Goal: Information Seeking & Learning: Learn about a topic

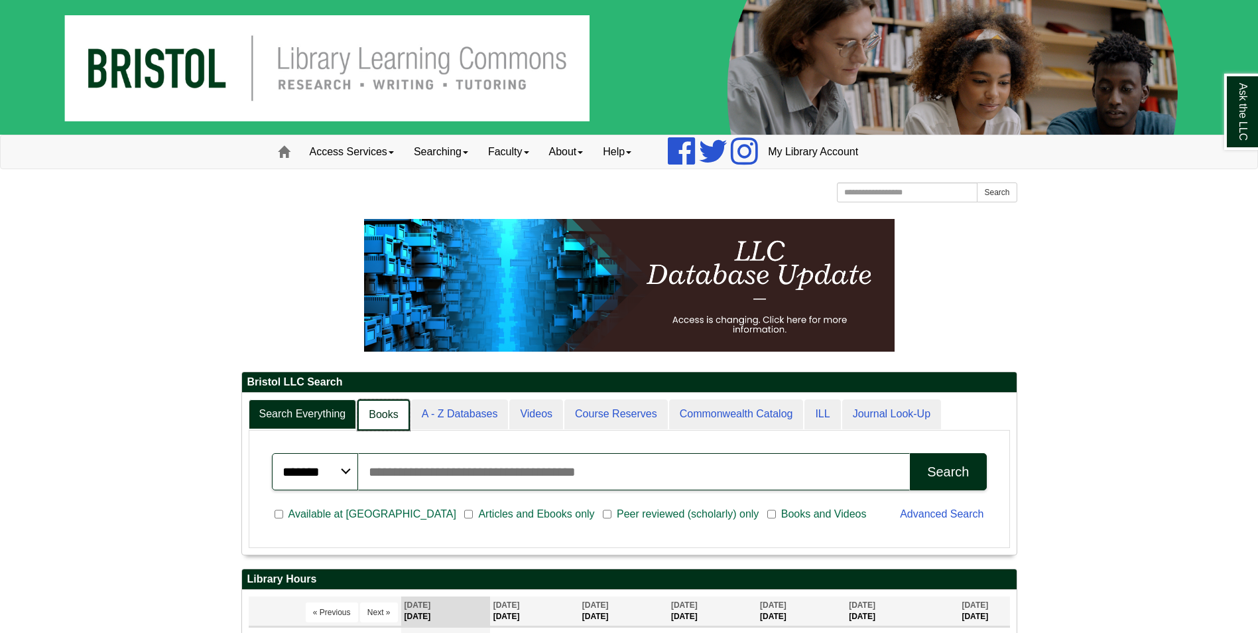
scroll to position [160, 774]
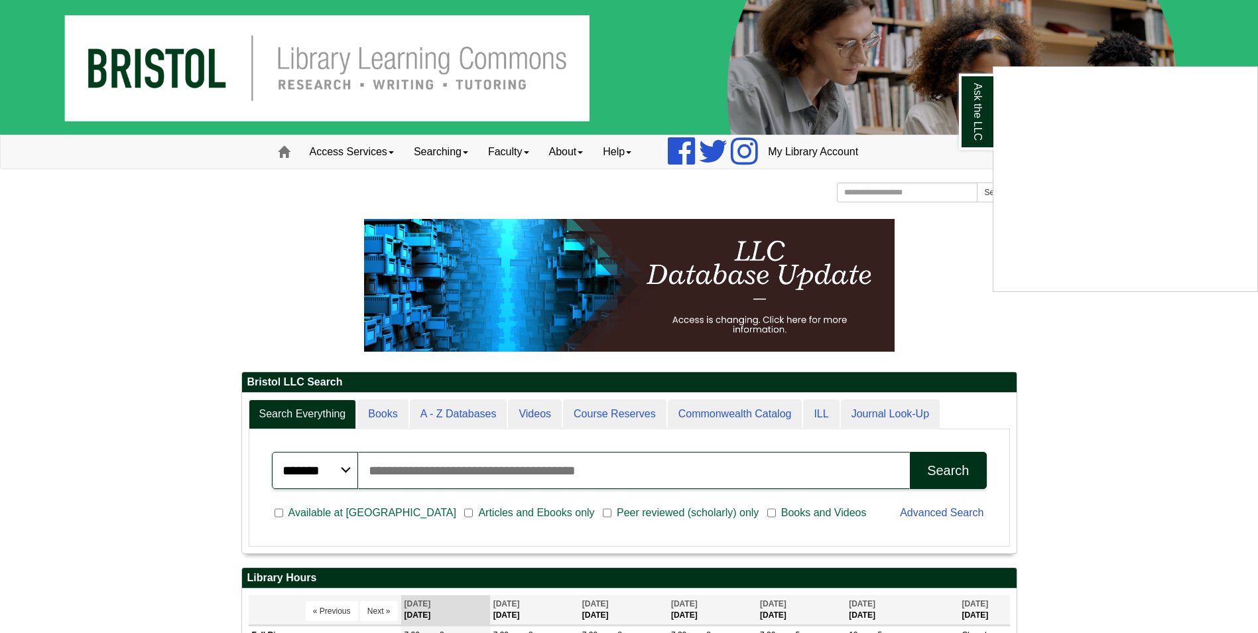
click at [391, 416] on div "Ask the LLC" at bounding box center [629, 316] width 1258 height 633
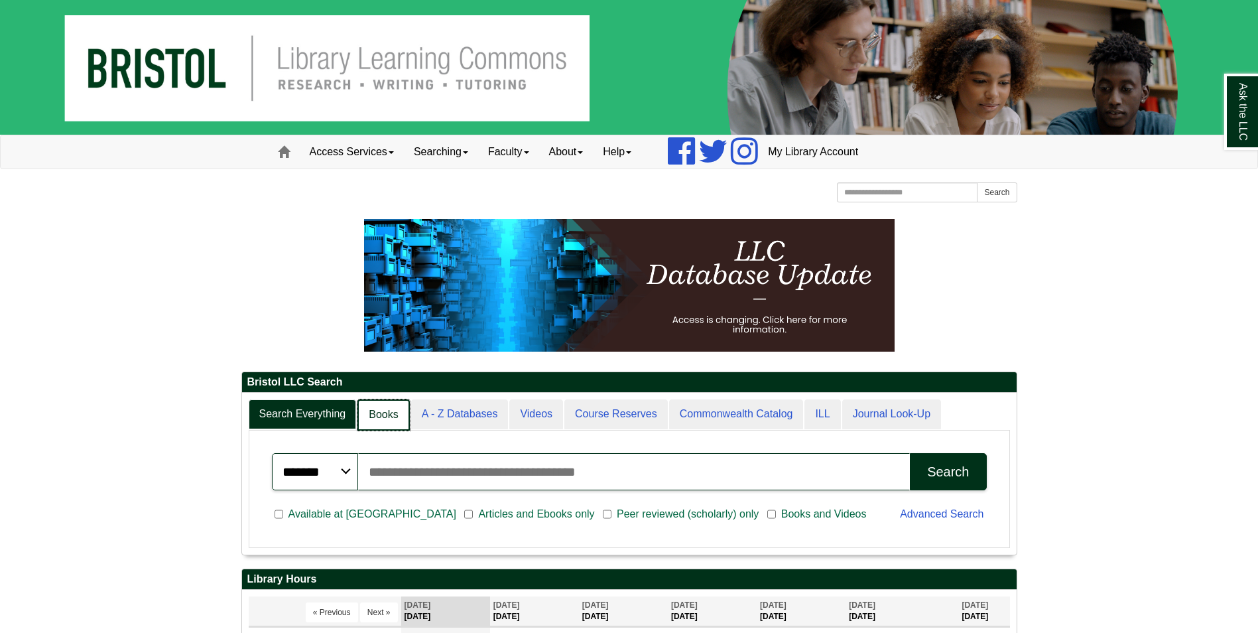
click at [391, 414] on link "Books" at bounding box center [383, 414] width 52 height 31
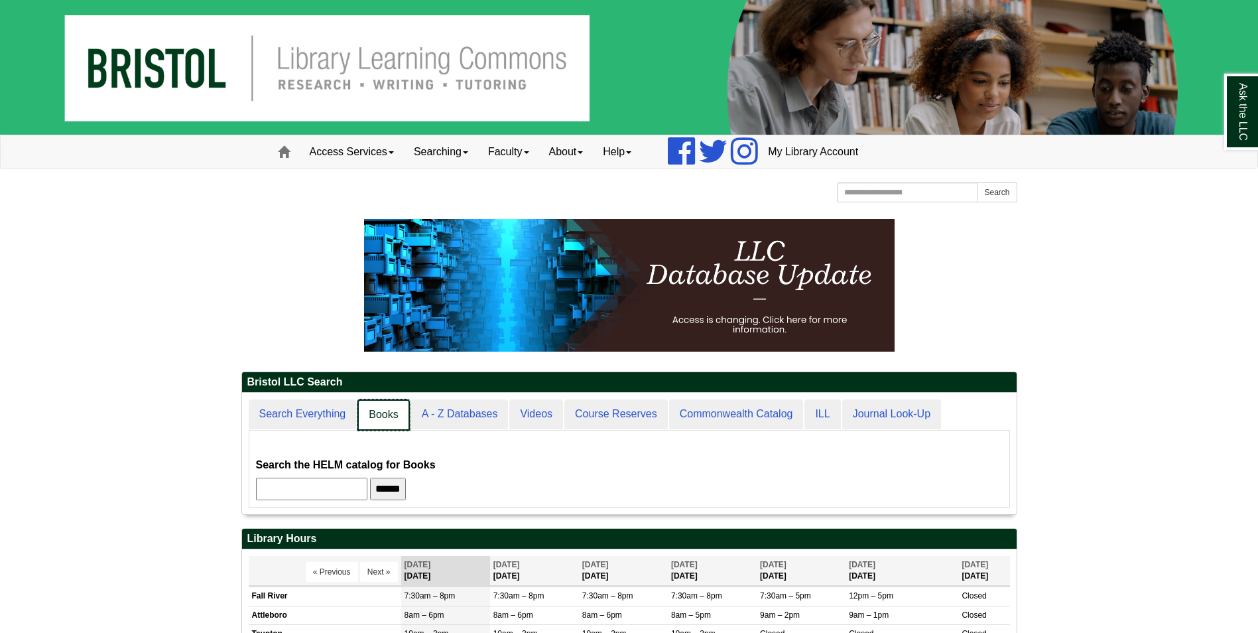
scroll to position [121, 774]
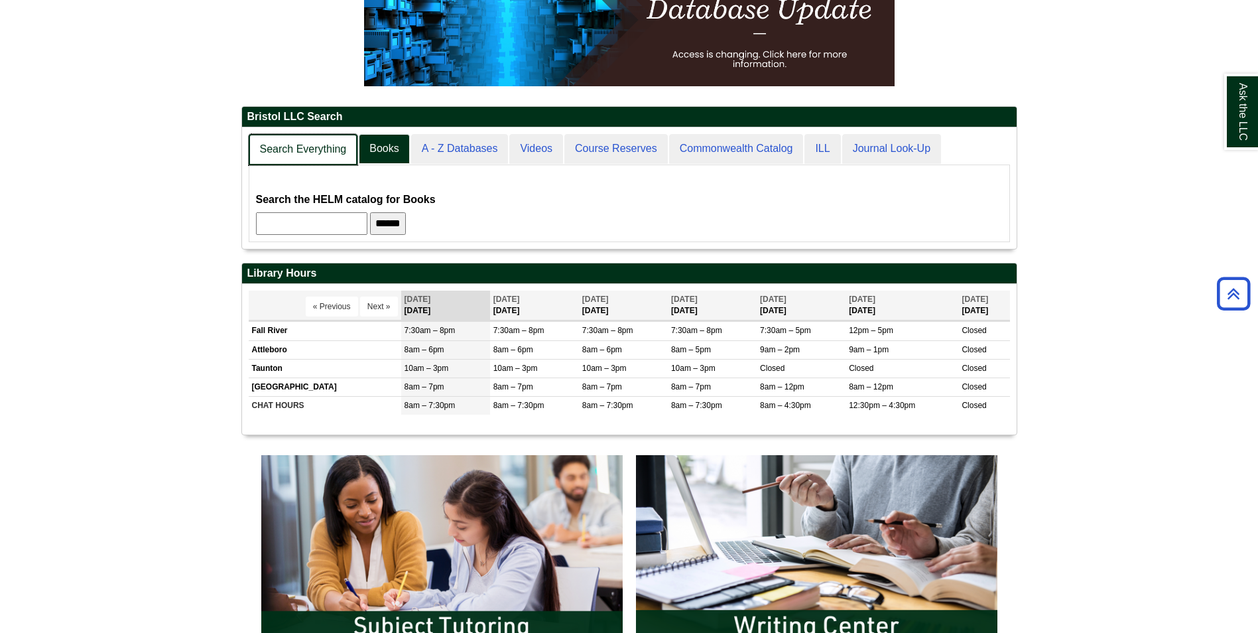
click at [309, 150] on link "Search Everything" at bounding box center [303, 149] width 109 height 31
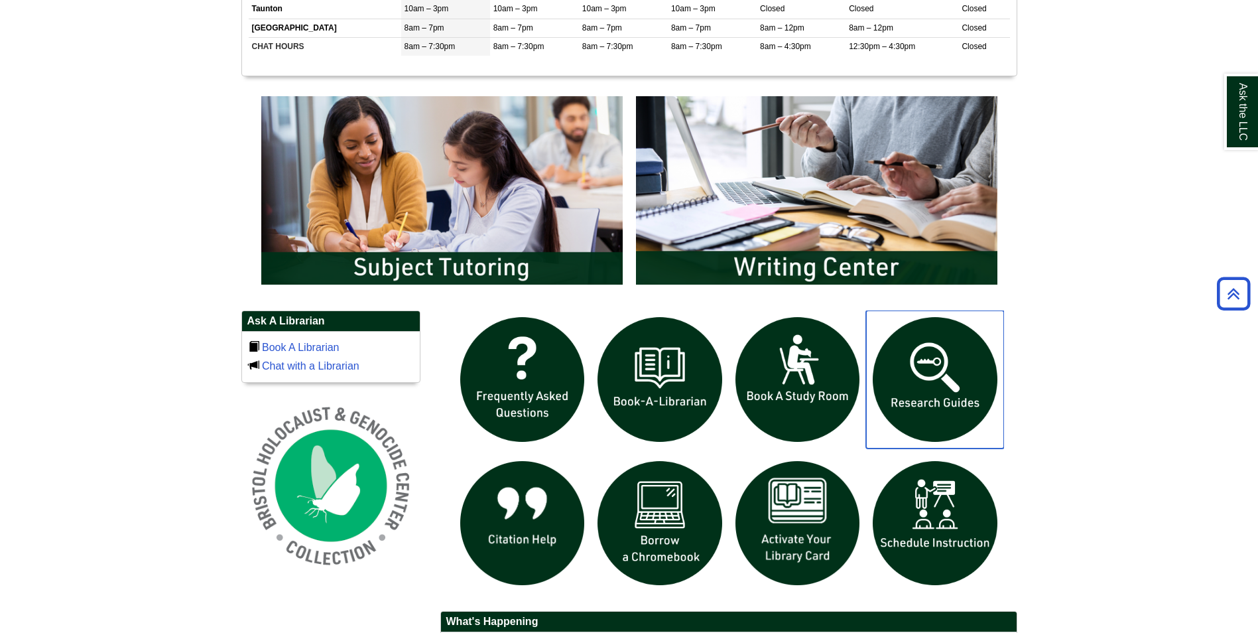
click at [953, 376] on img "slideshow" at bounding box center [935, 379] width 138 height 138
click at [1052, 404] on body "Skip to Main Content Toggle navigation Home Access Services Access Services Pol…" at bounding box center [629, 184] width 1258 height 1694
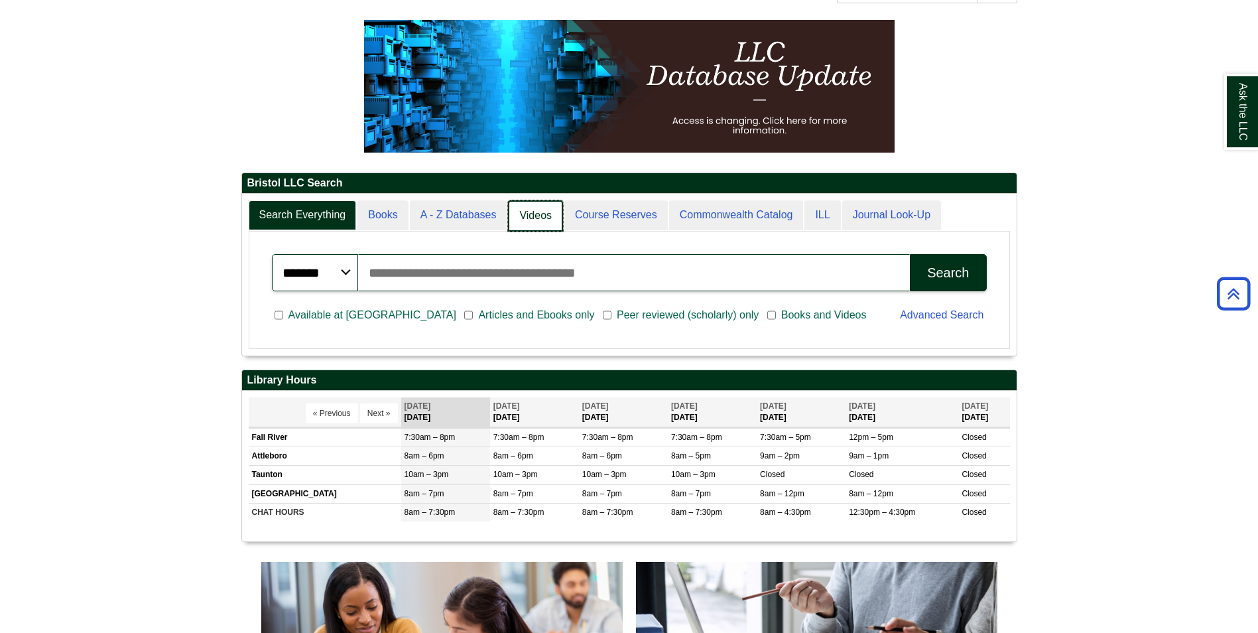
scroll to position [7, 7]
click at [489, 212] on link "A - Z Databases" at bounding box center [459, 215] width 99 height 31
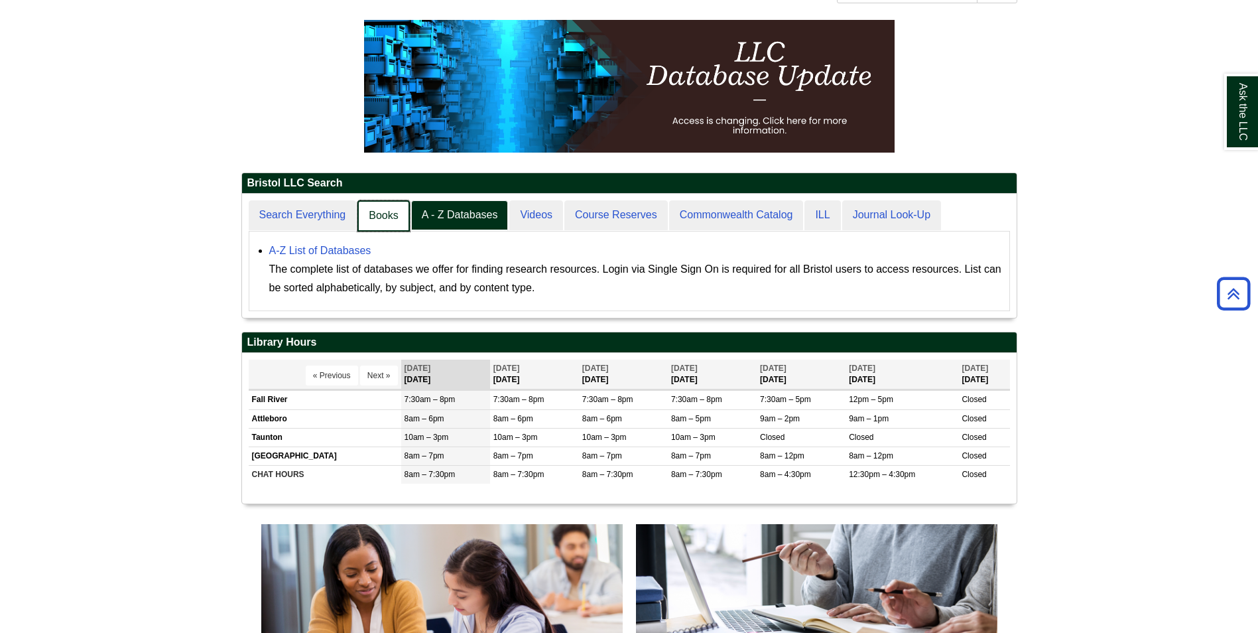
click at [390, 214] on link "Books" at bounding box center [383, 215] width 52 height 31
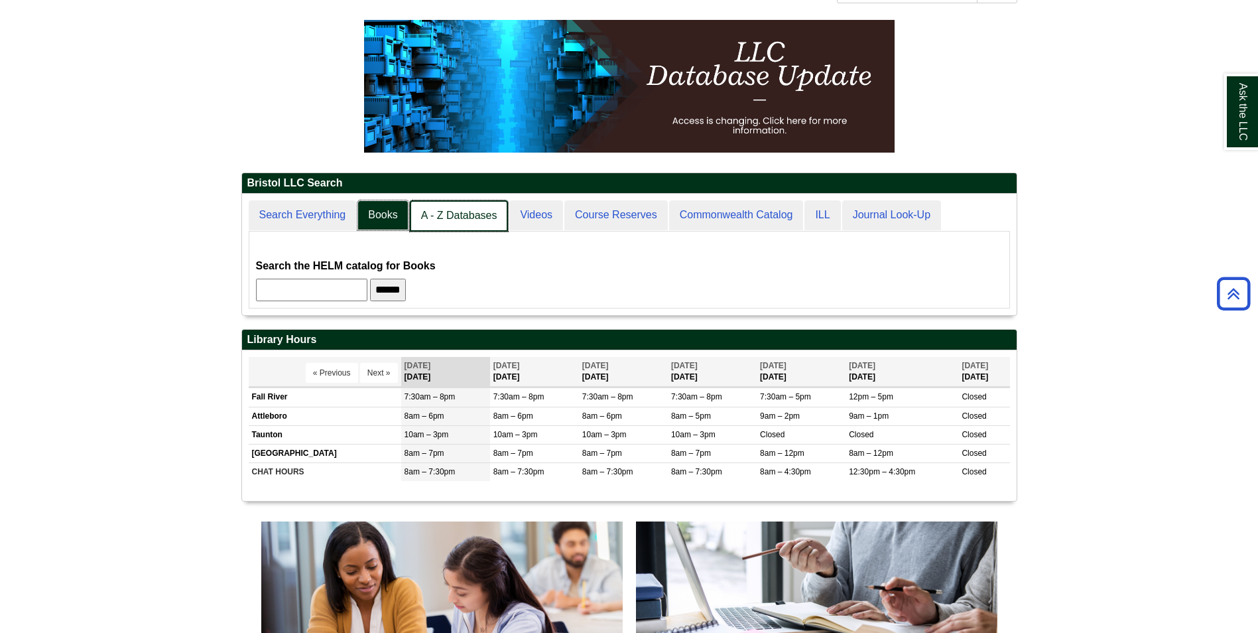
scroll to position [121, 774]
click at [463, 219] on link "A - Z Databases" at bounding box center [459, 215] width 99 height 31
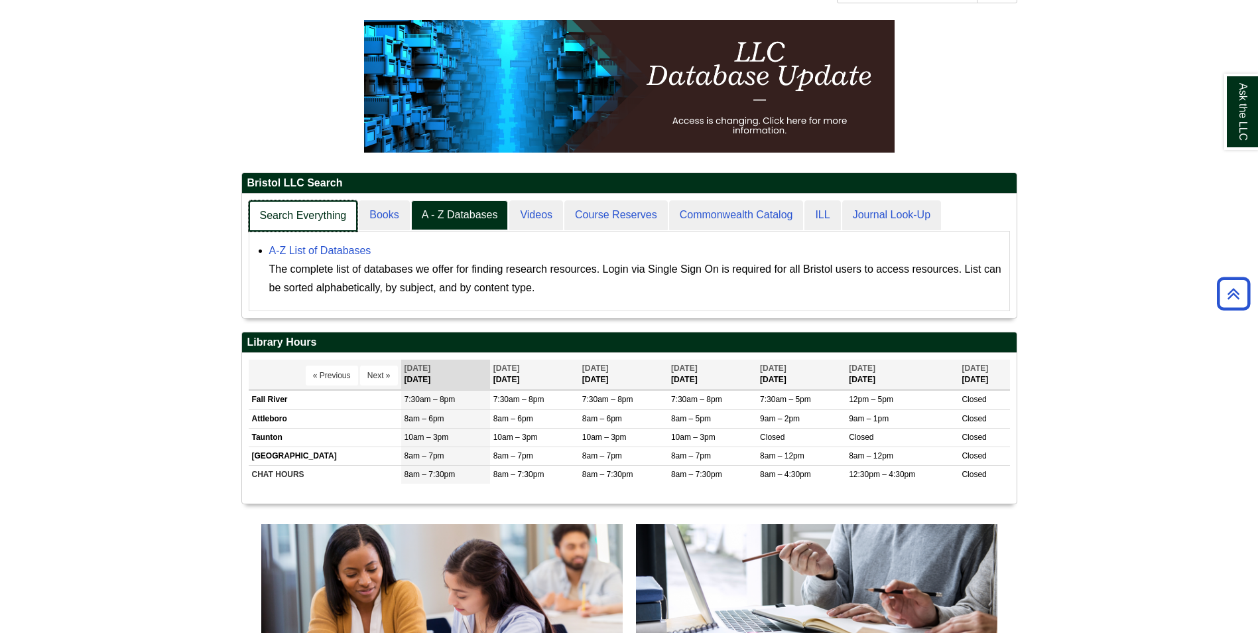
click at [320, 216] on link "Search Everything" at bounding box center [303, 215] width 109 height 31
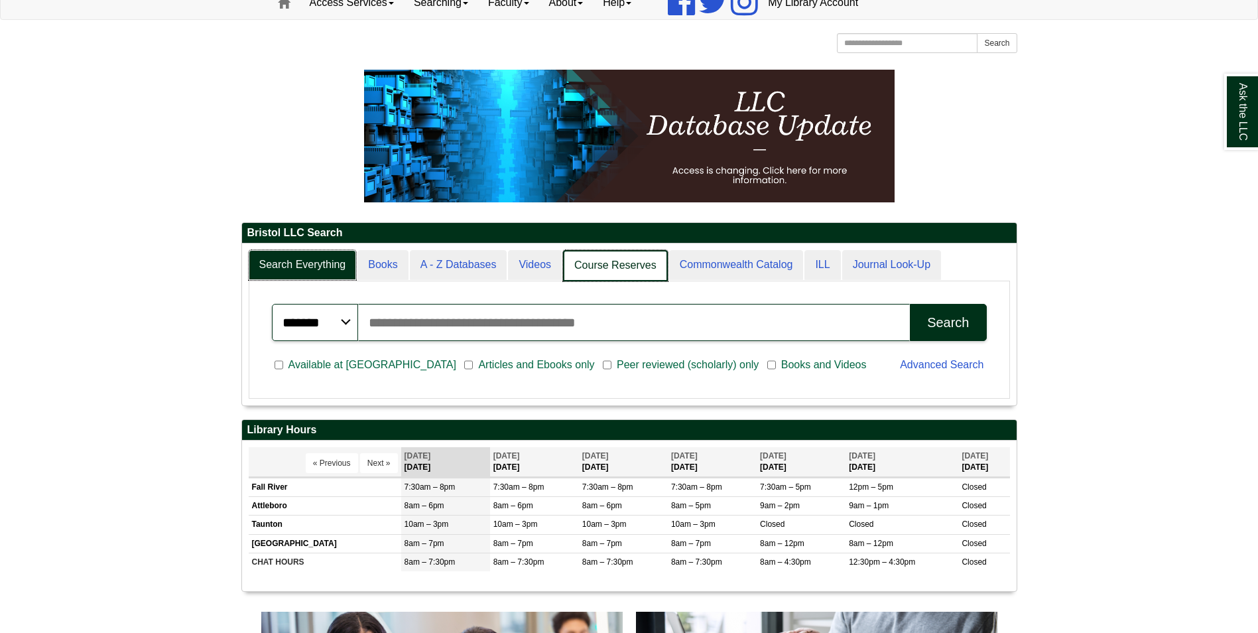
scroll to position [332, 0]
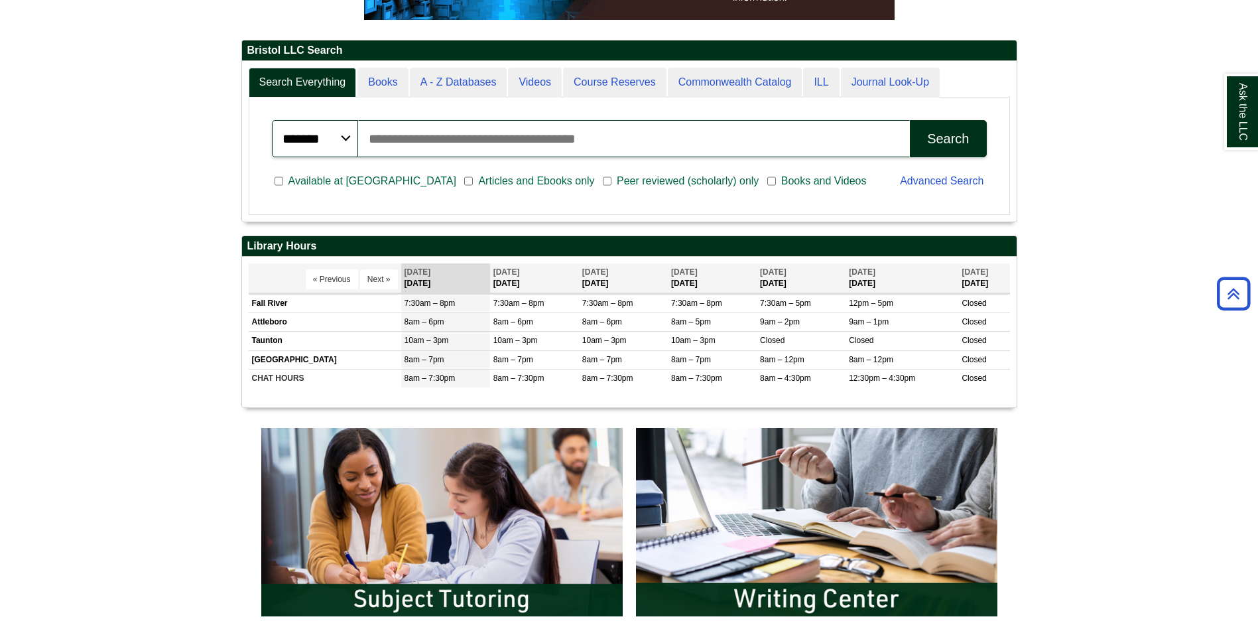
click at [743, 136] on input "Search articles, books, journals & more" at bounding box center [634, 138] width 552 height 37
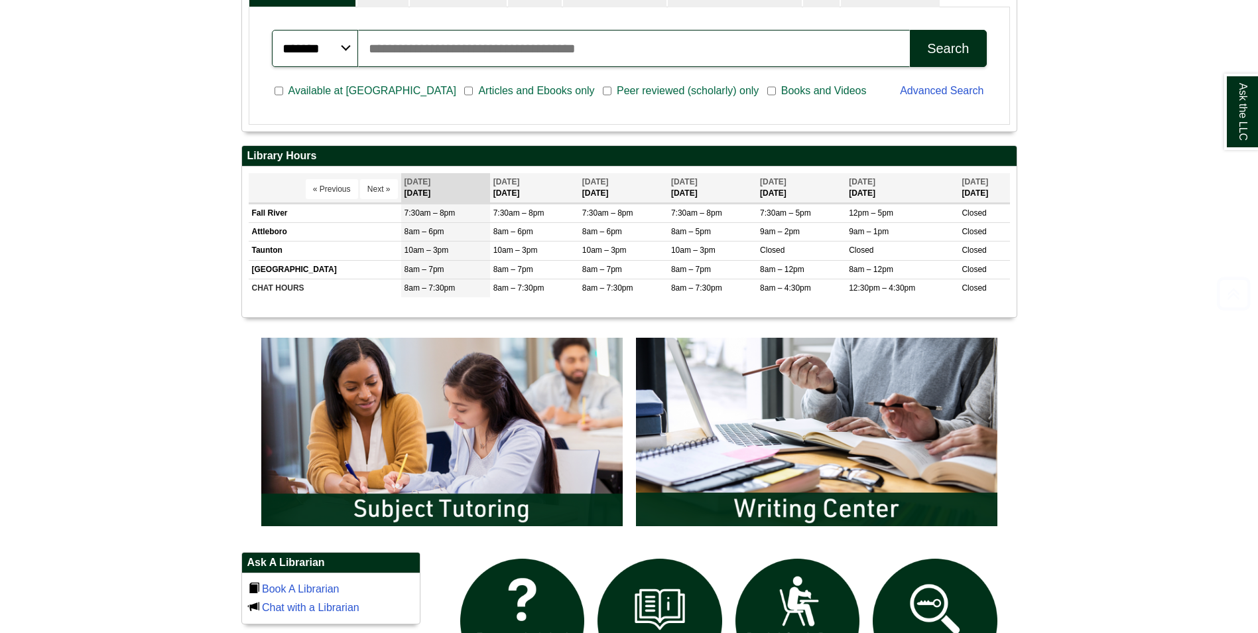
scroll to position [796, 0]
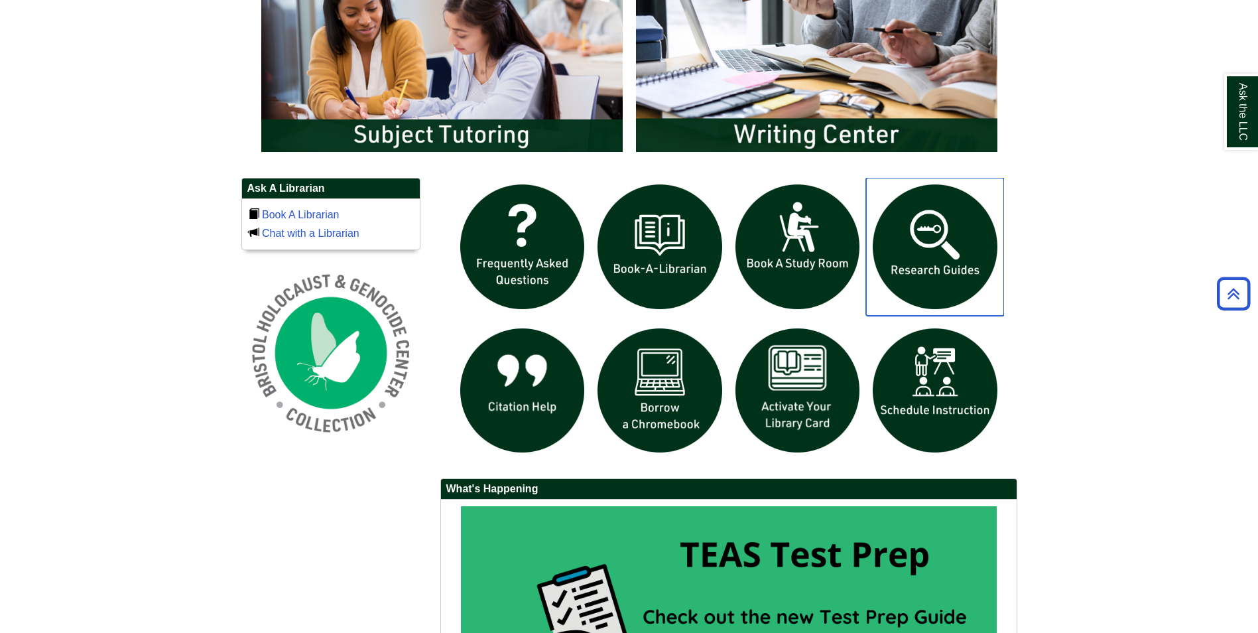
click at [935, 269] on img "slideshow" at bounding box center [935, 247] width 138 height 138
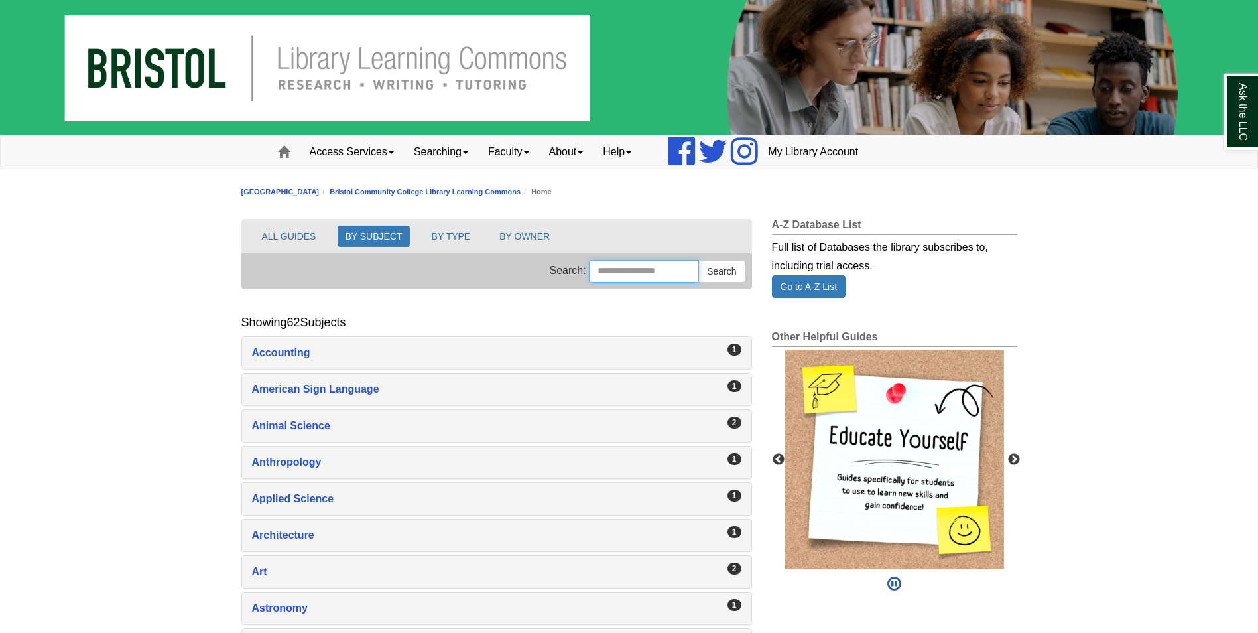
click at [601, 278] on input "Search this Group" at bounding box center [644, 271] width 110 height 23
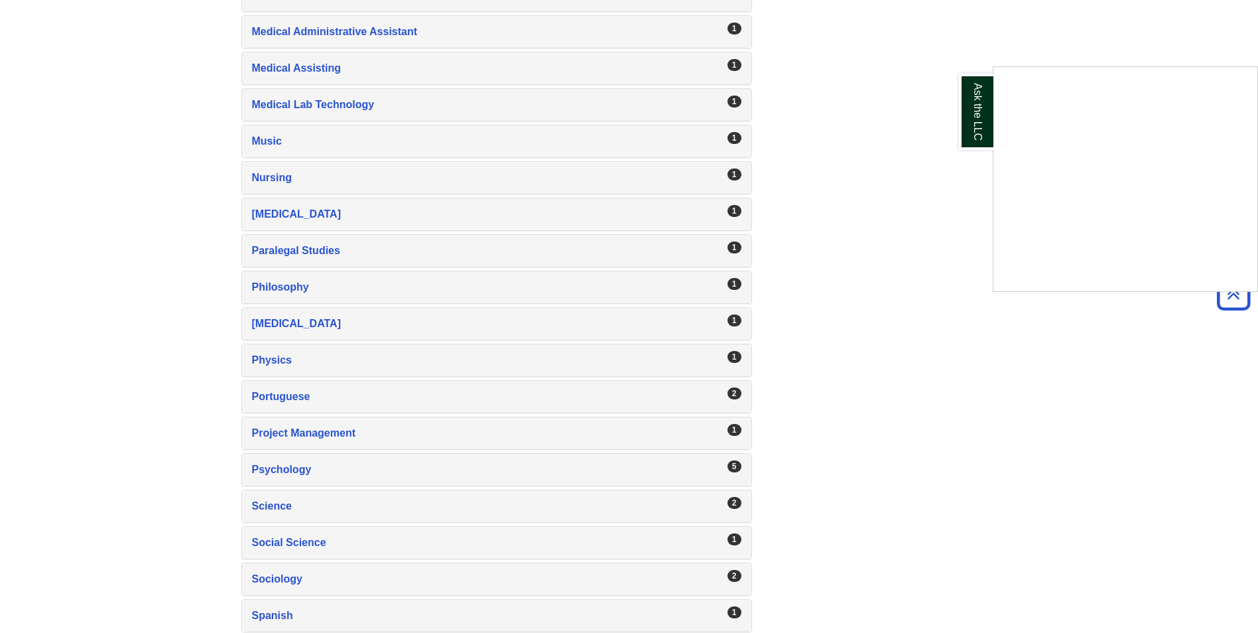
scroll to position [1857, 0]
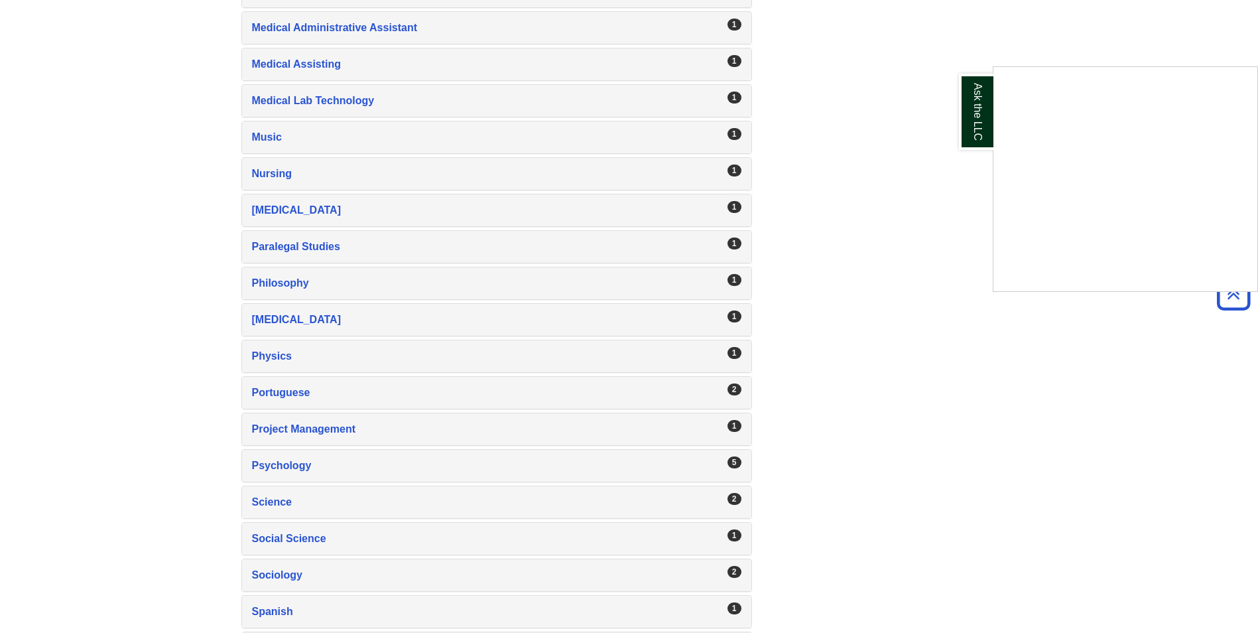
click at [555, 163] on div "Ask the LLC" at bounding box center [629, 316] width 1258 height 633
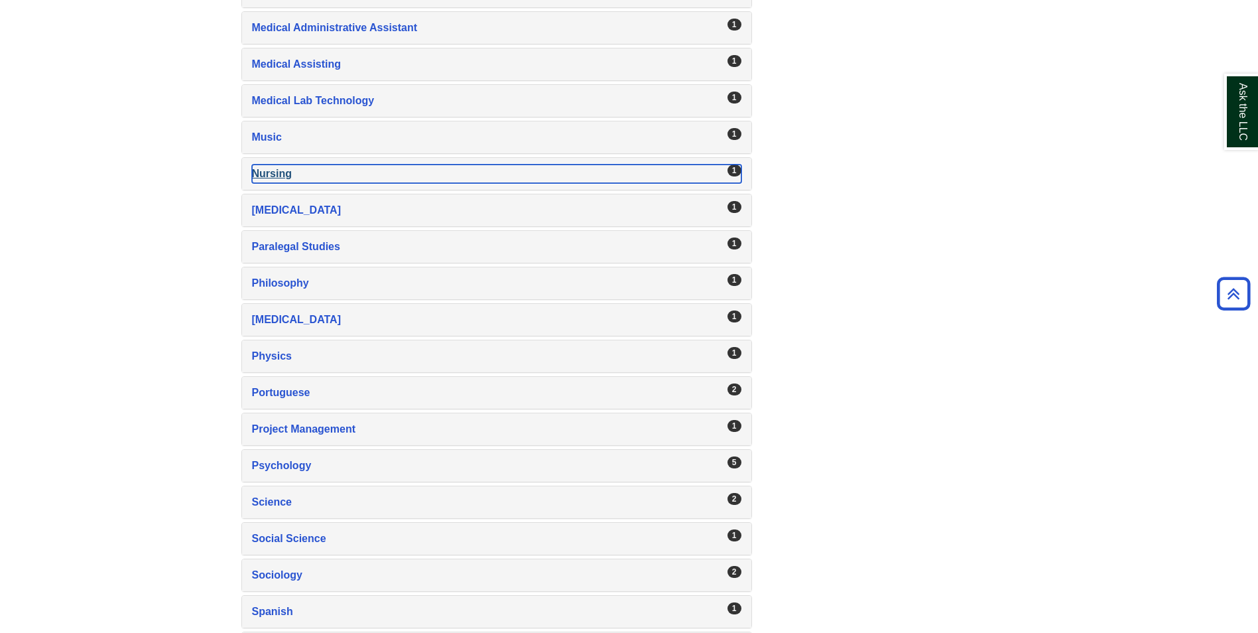
click at [554, 174] on div "Nursing , 1 guides" at bounding box center [496, 173] width 489 height 19
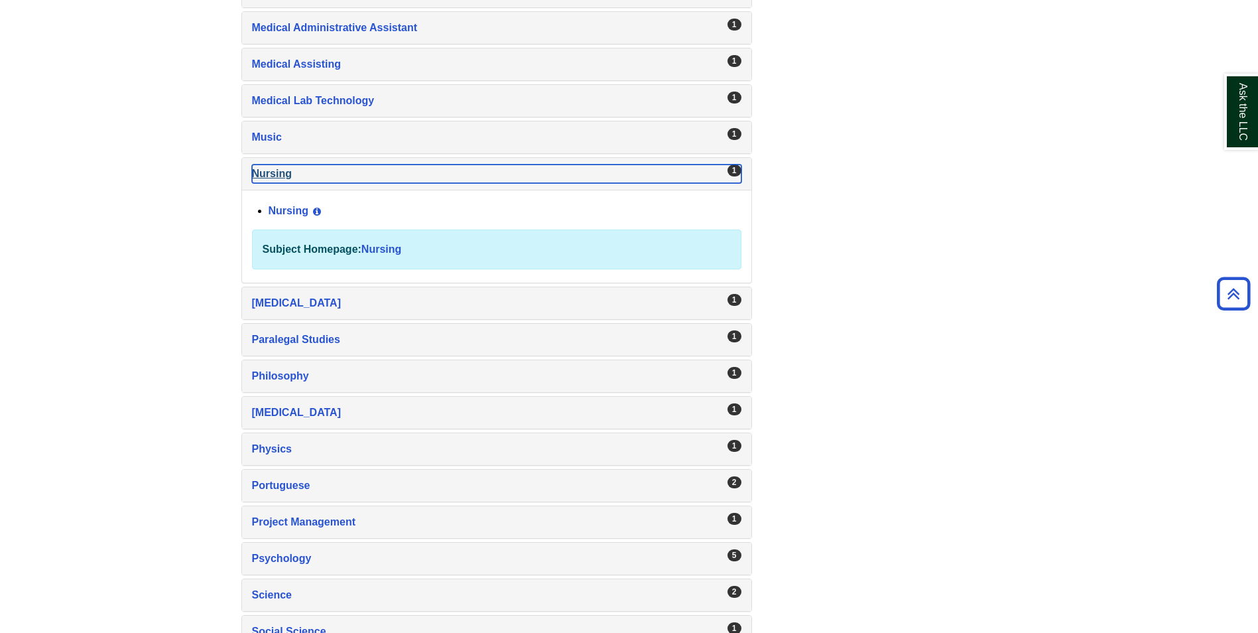
click at [554, 174] on div "Nursing , 1 guides" at bounding box center [496, 173] width 489 height 19
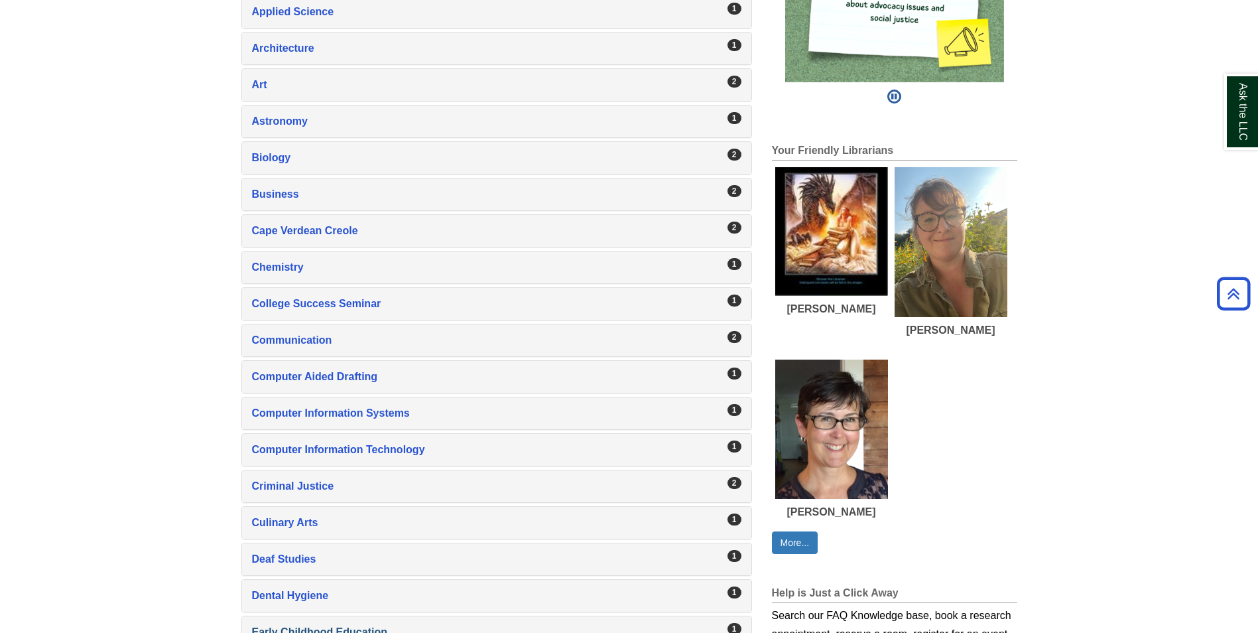
scroll to position [23, 0]
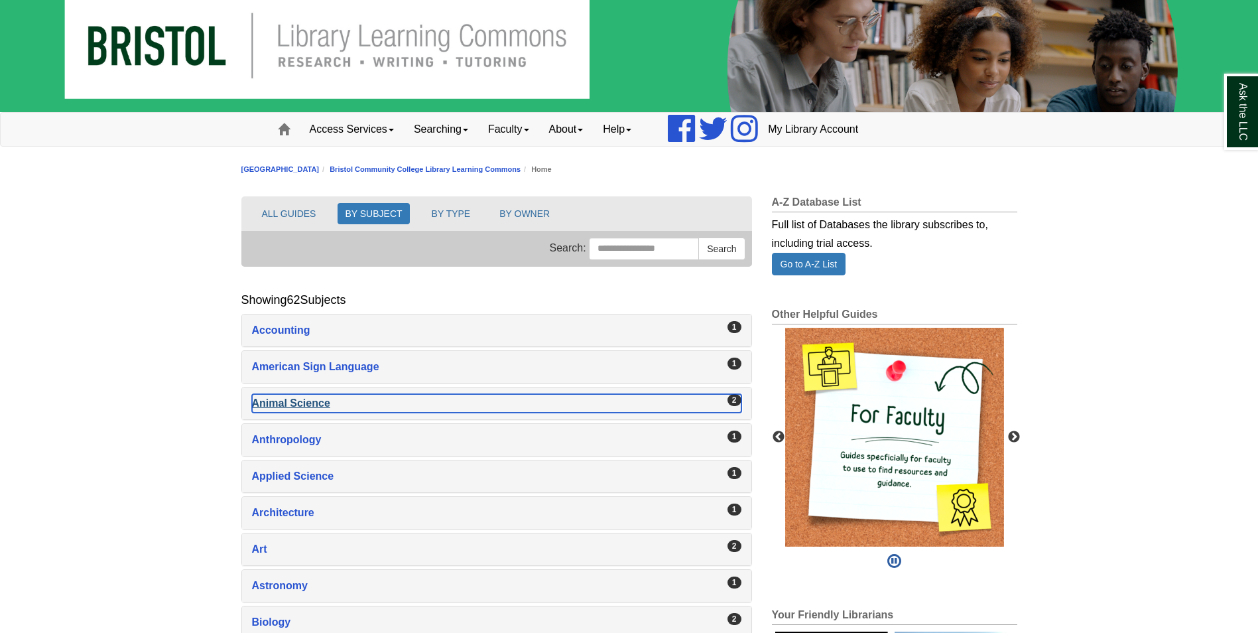
click at [464, 394] on div "Animal Science , 2 guides" at bounding box center [496, 403] width 489 height 19
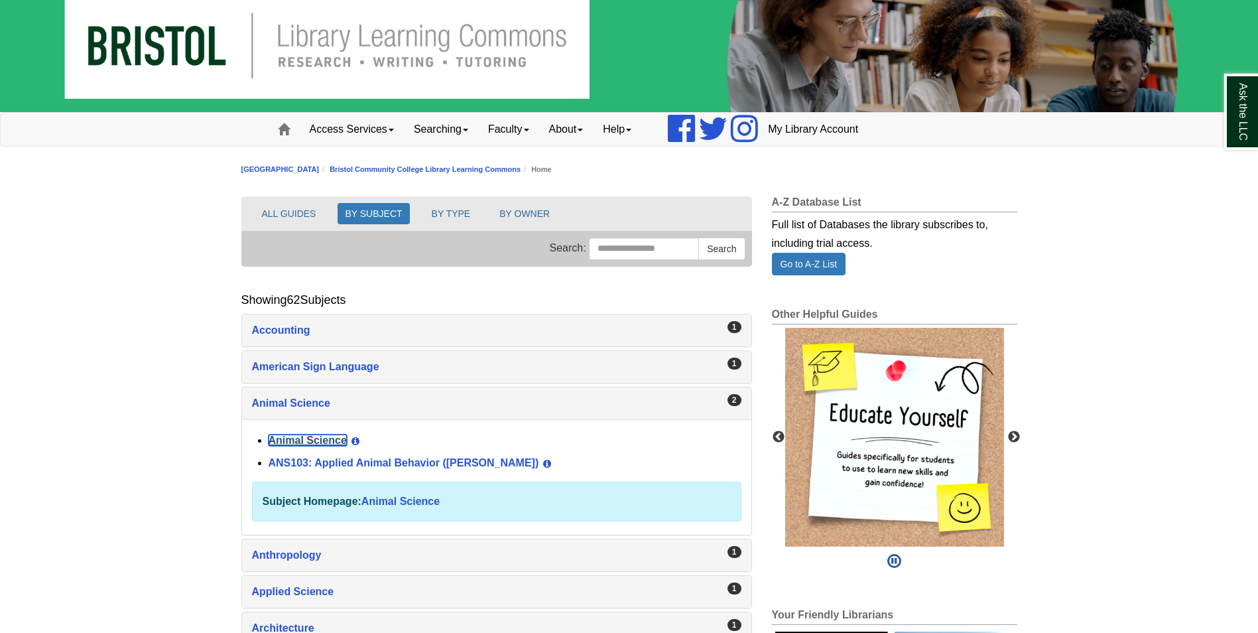
click at [300, 439] on link "Animal Science" at bounding box center [308, 439] width 78 height 11
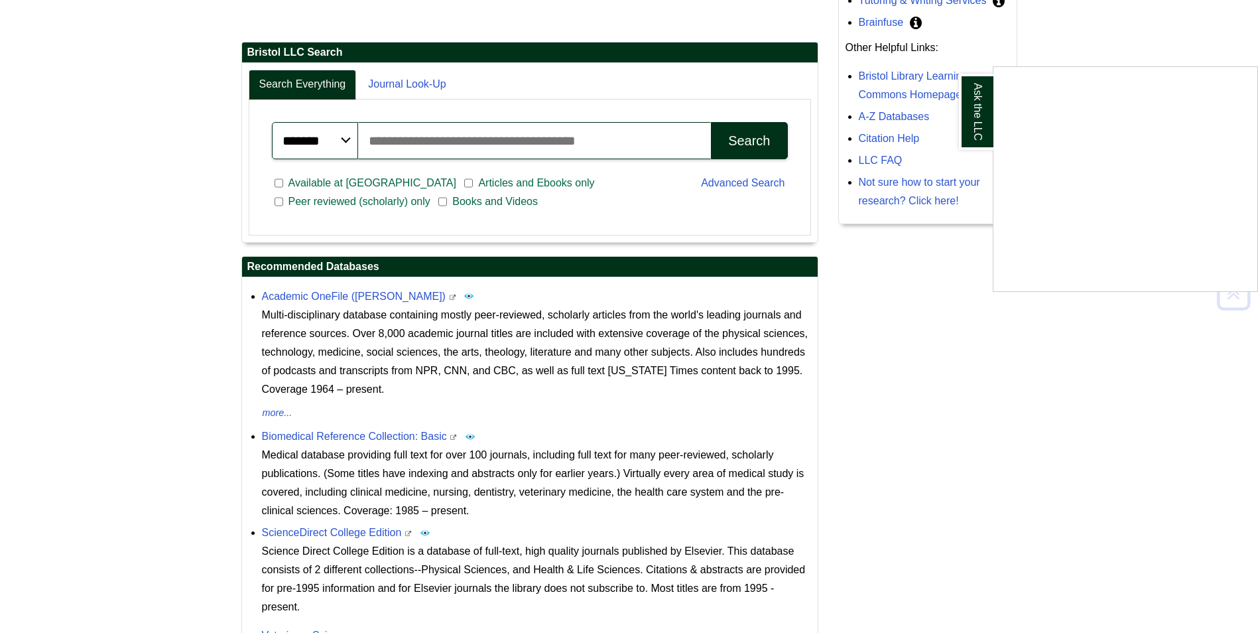
scroll to position [332, 0]
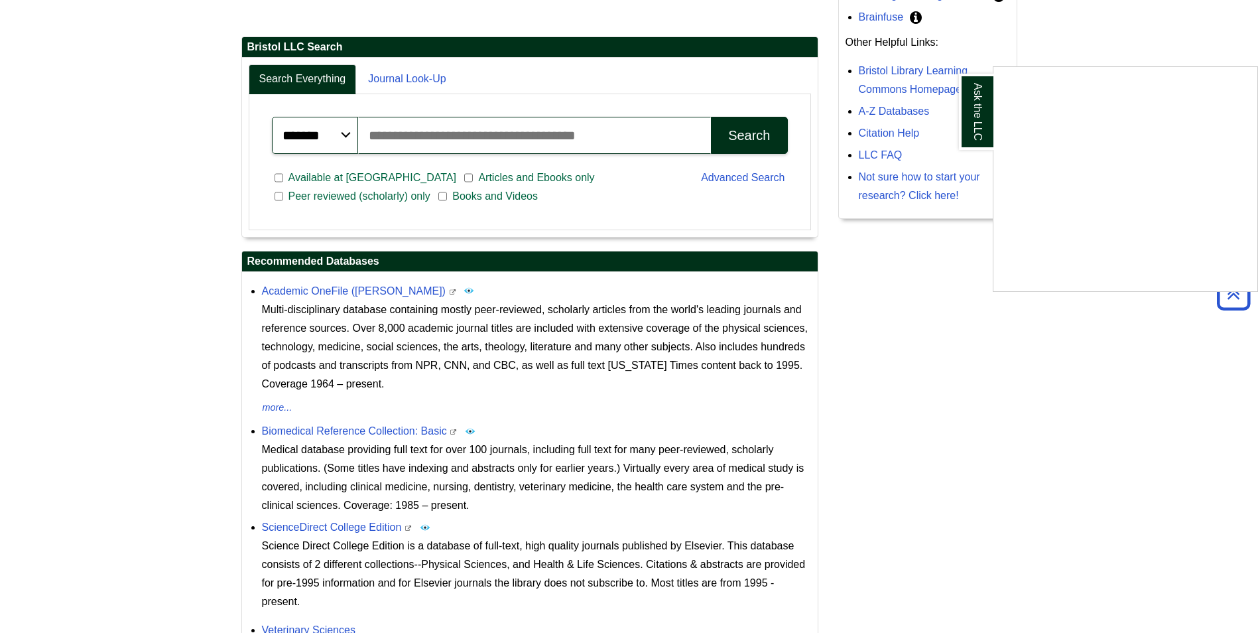
click at [478, 125] on div "Ask the LLC" at bounding box center [629, 316] width 1258 height 633
click at [469, 146] on input "Search articles, books, journals & more" at bounding box center [534, 135] width 353 height 37
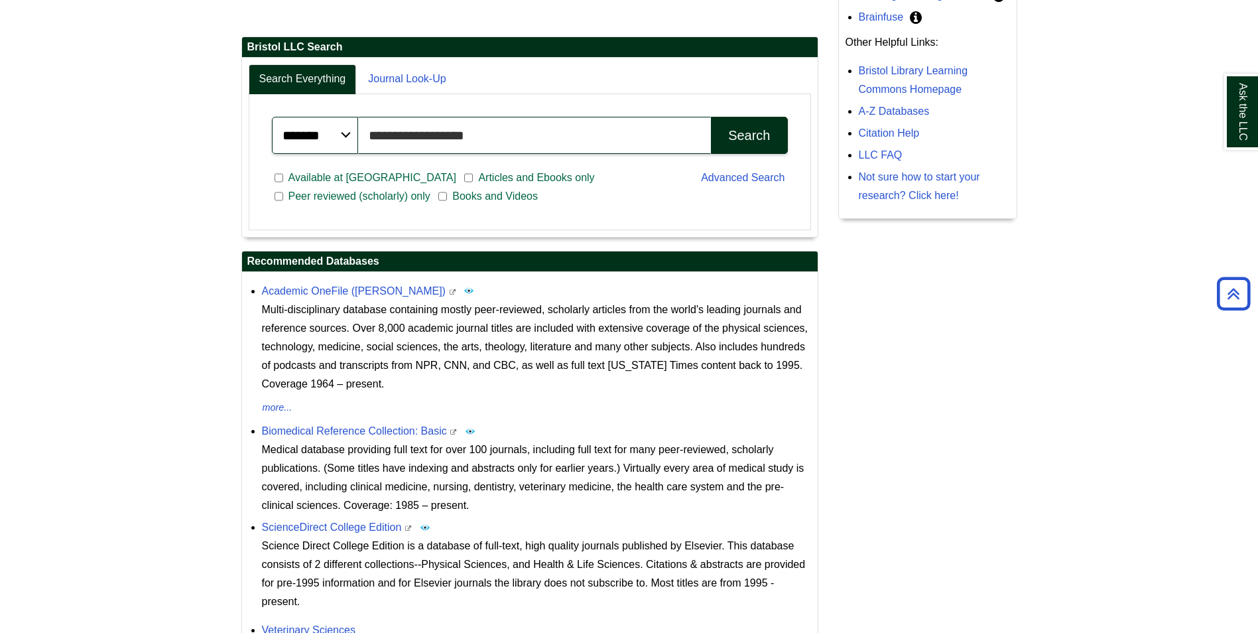
type input "**********"
click at [711, 117] on button "Search" at bounding box center [749, 135] width 76 height 37
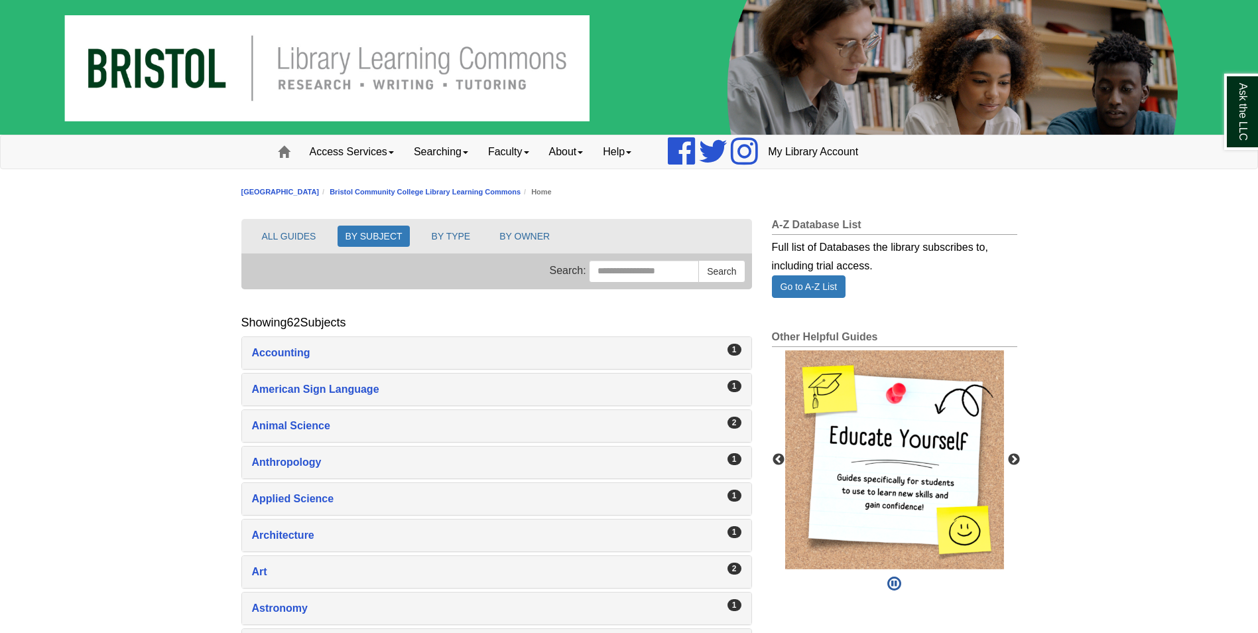
scroll to position [133, 0]
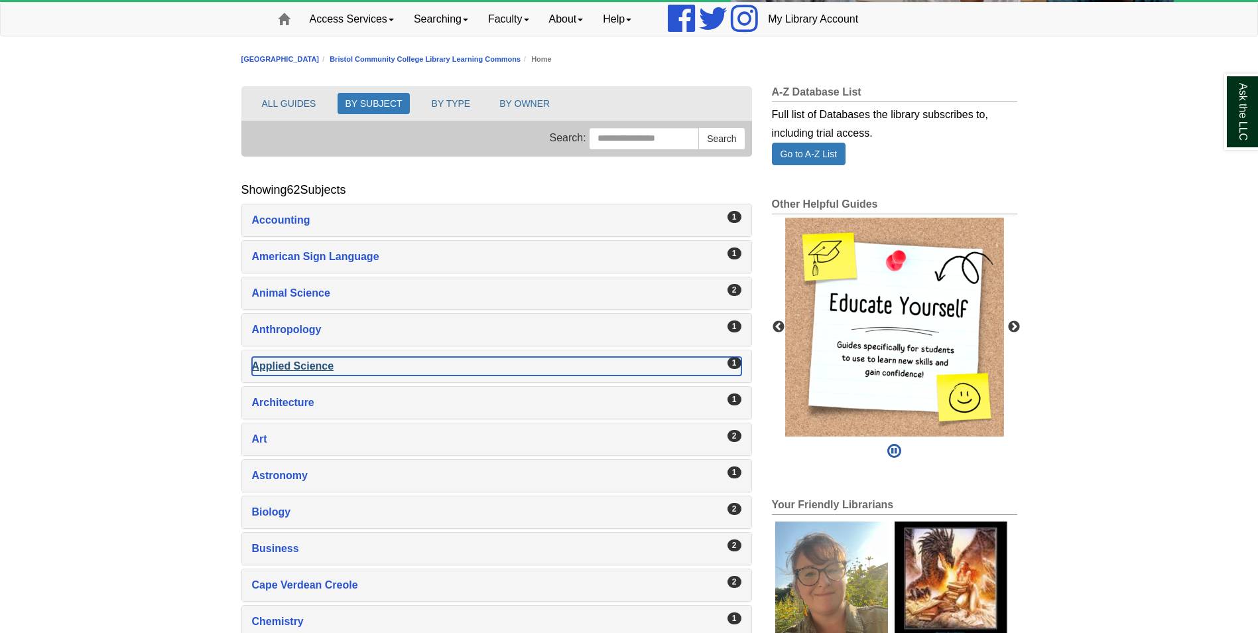
click at [302, 363] on div "Applied Science , 1 guides" at bounding box center [496, 366] width 489 height 19
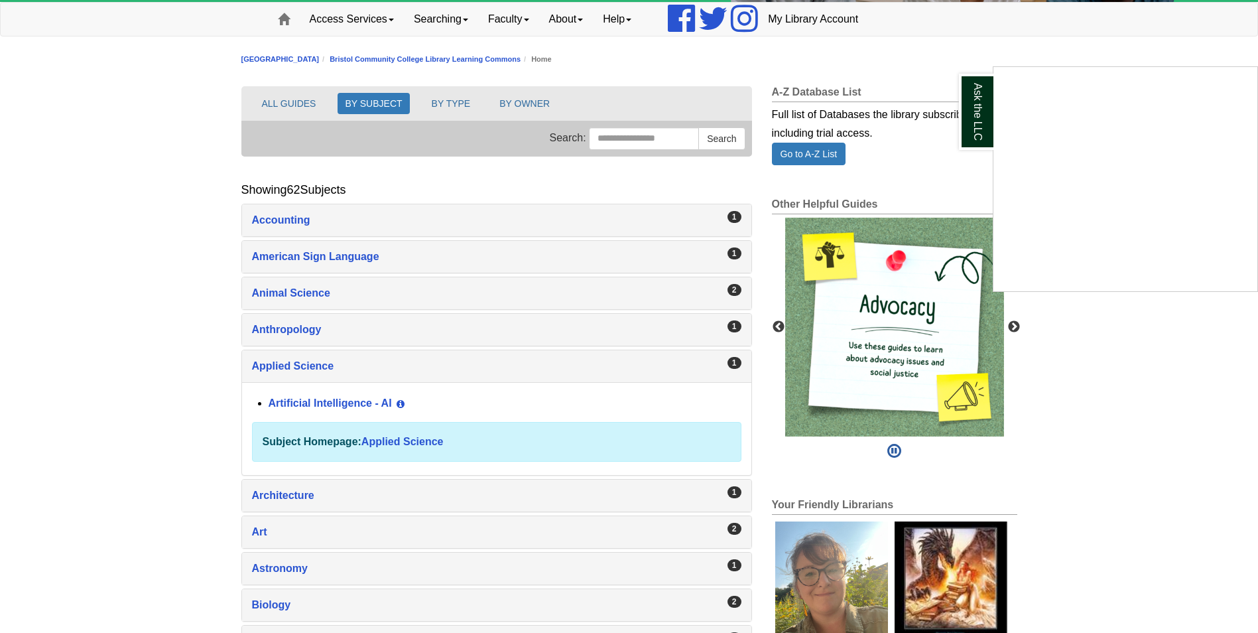
click at [312, 298] on div "Ask the LLC" at bounding box center [629, 316] width 1258 height 633
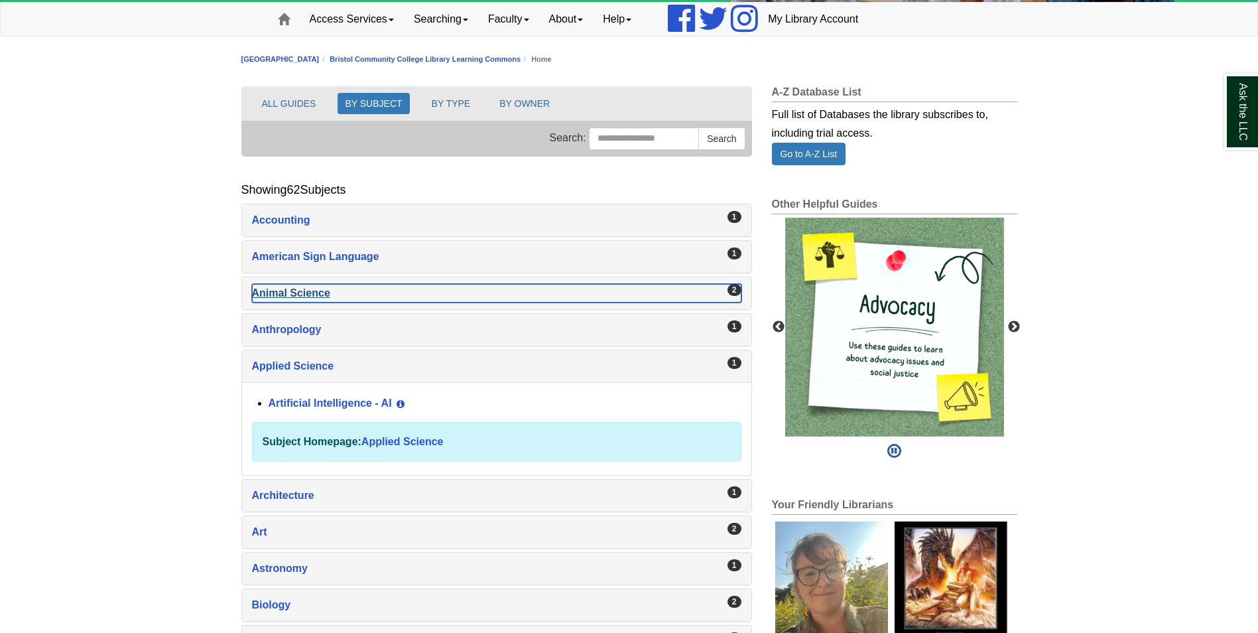
click at [308, 294] on div "Animal Science , 2 guides" at bounding box center [496, 293] width 489 height 19
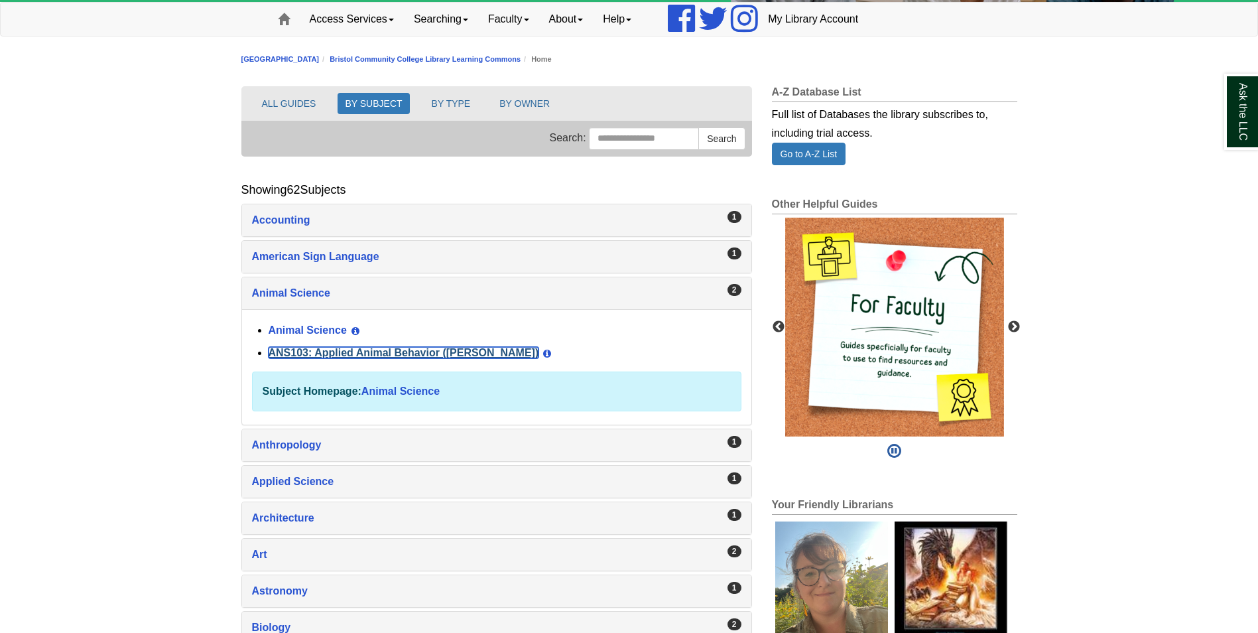
click at [336, 351] on link "ANS103: Applied Animal Behavior (Winokur)" at bounding box center [404, 352] width 271 height 11
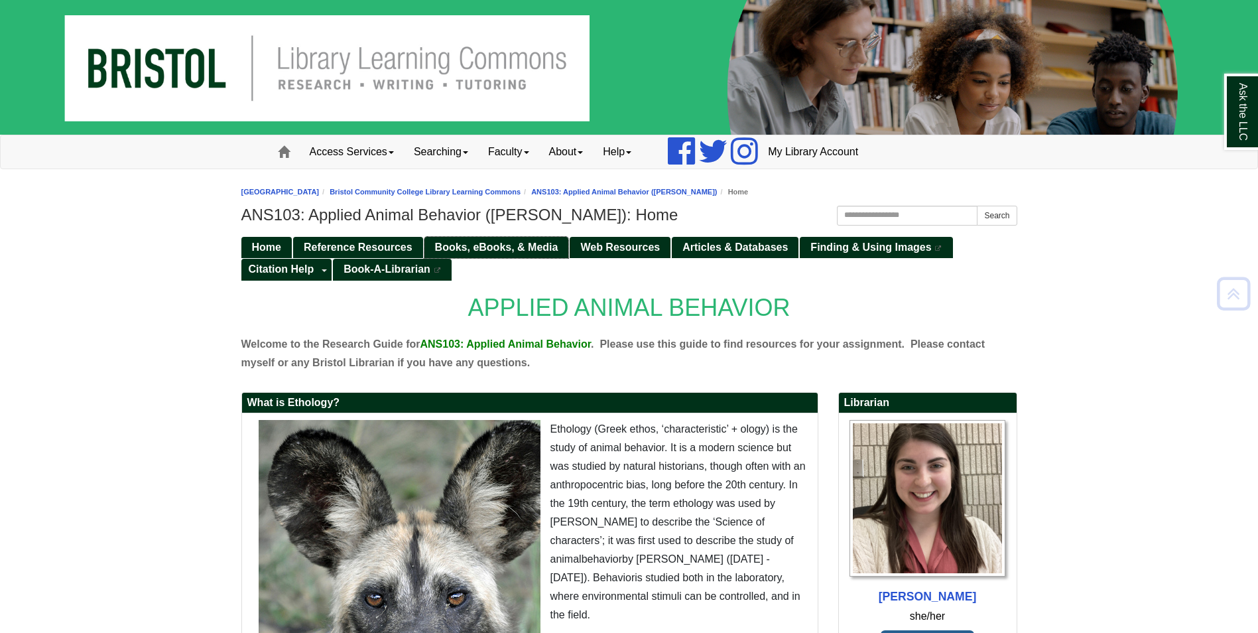
click at [532, 247] on span "Books, eBooks, & Media" at bounding box center [496, 246] width 123 height 11
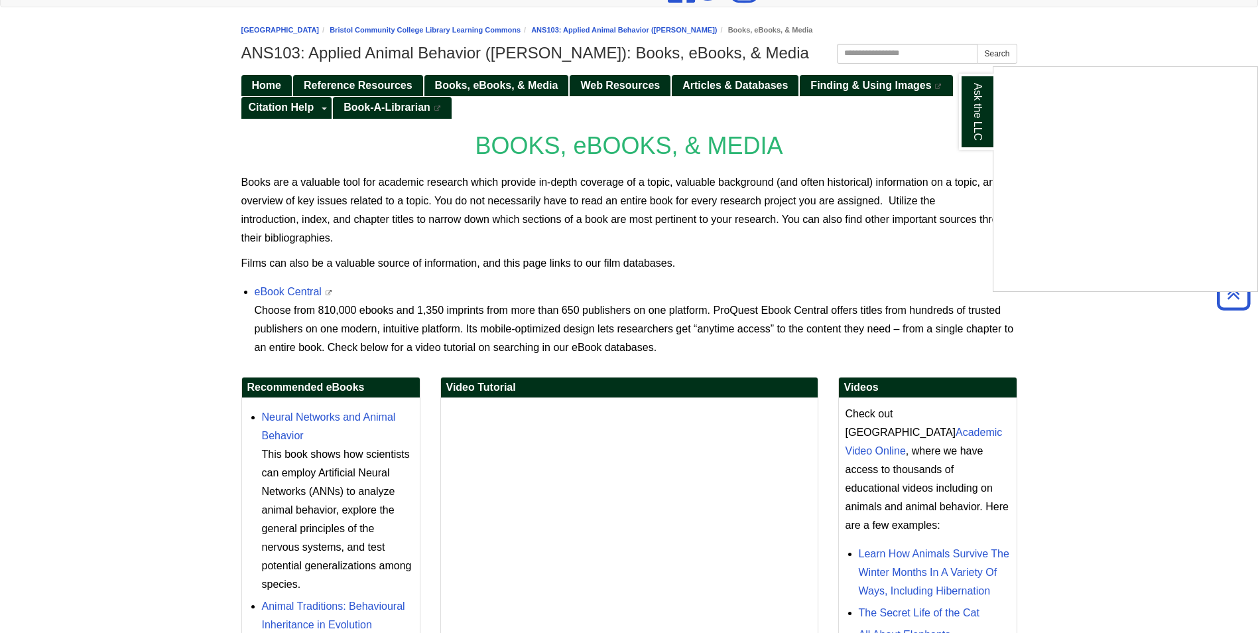
scroll to position [129, 0]
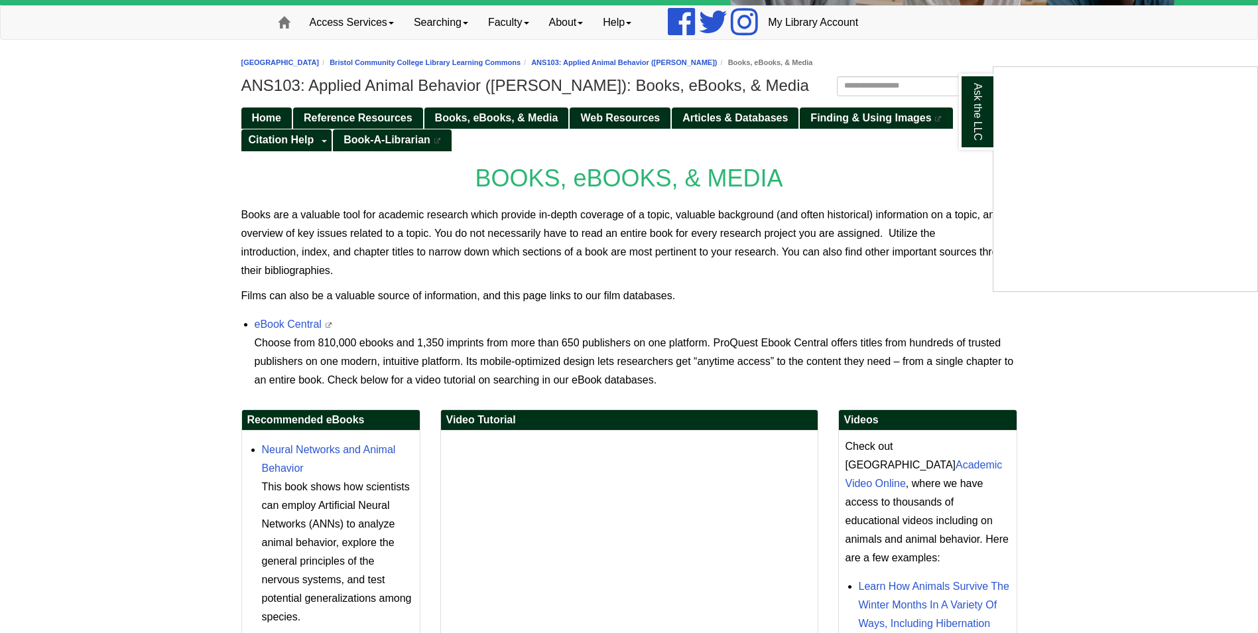
click at [289, 322] on div "Ask the LLC" at bounding box center [629, 316] width 1258 height 633
click at [303, 320] on link "eBook Central" at bounding box center [288, 323] width 67 height 11
